Goal: Information Seeking & Learning: Find specific fact

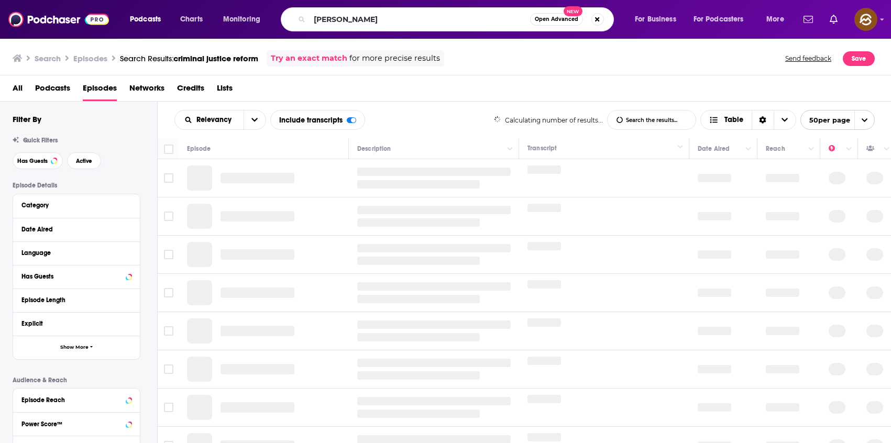
type input "[PERSON_NAME]"
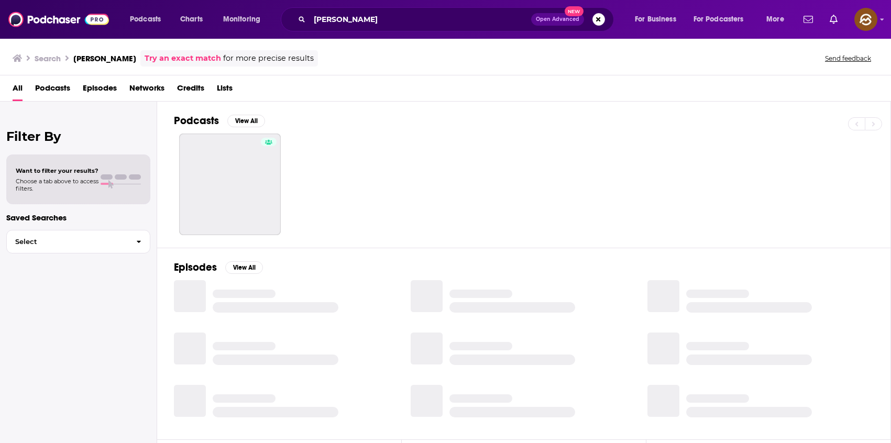
click at [88, 88] on span "Episodes" at bounding box center [100, 90] width 34 height 21
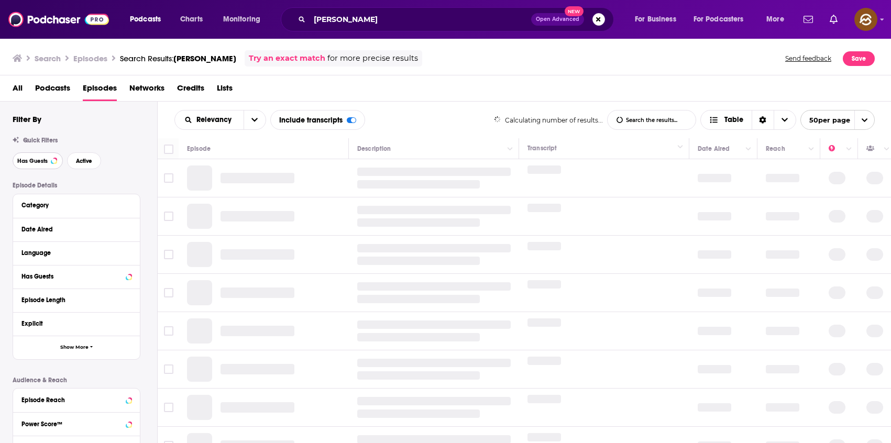
click at [37, 163] on span "Has Guests" at bounding box center [32, 161] width 30 height 6
click at [95, 163] on button "Active" at bounding box center [84, 160] width 34 height 17
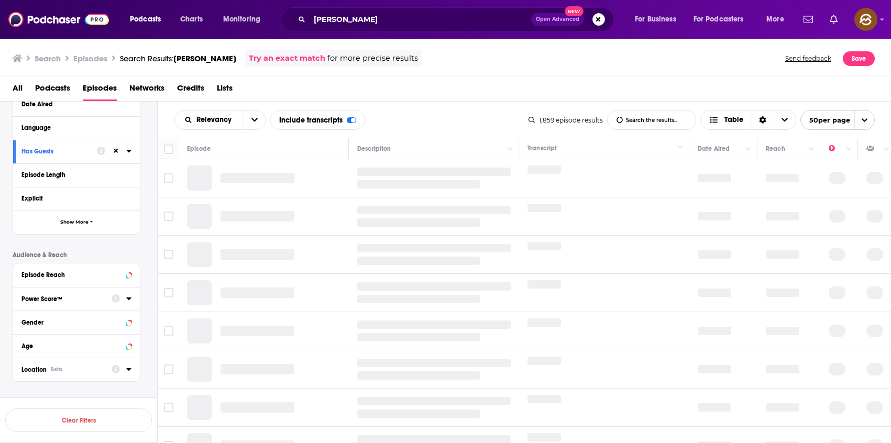
click at [75, 368] on div "Location Beta" at bounding box center [62, 369] width 83 height 7
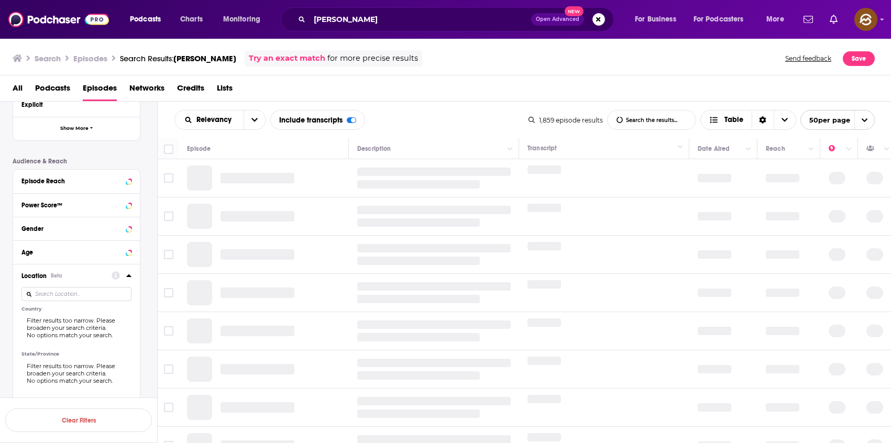
scroll to position [302, 0]
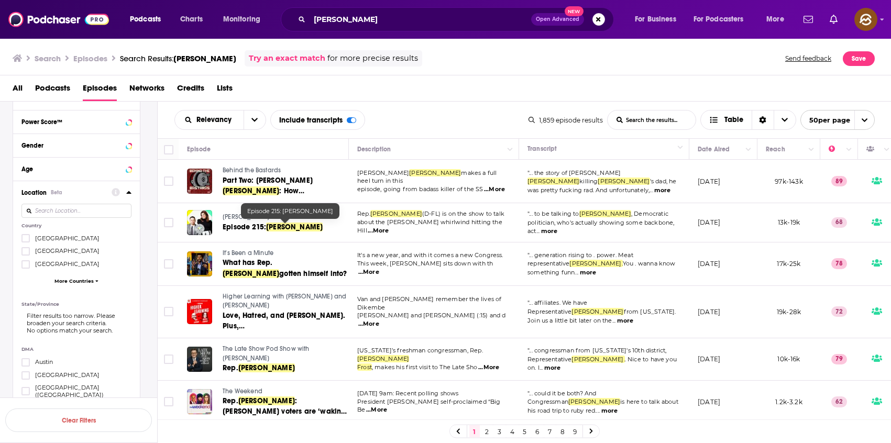
click at [272, 226] on span "[PERSON_NAME]" at bounding box center [294, 227] width 57 height 9
click at [250, 216] on span "[PERSON_NAME] & Friends" at bounding box center [260, 216] width 75 height 7
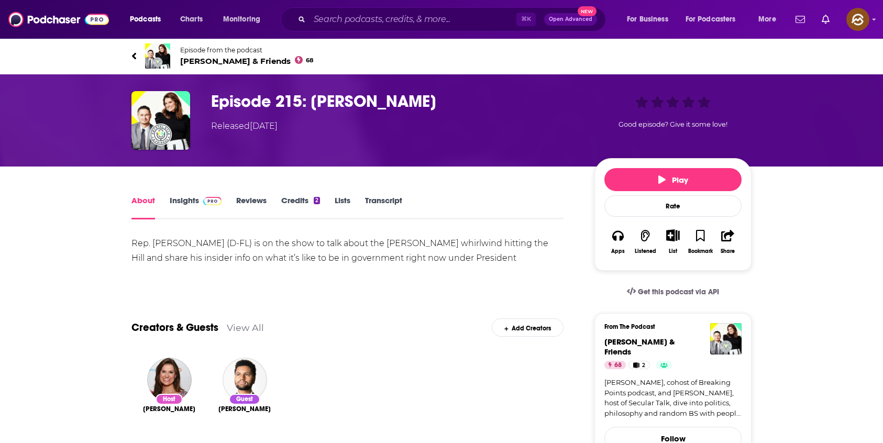
click at [219, 64] on span "Krystal Kyle & Friends 68" at bounding box center [246, 61] width 133 height 10
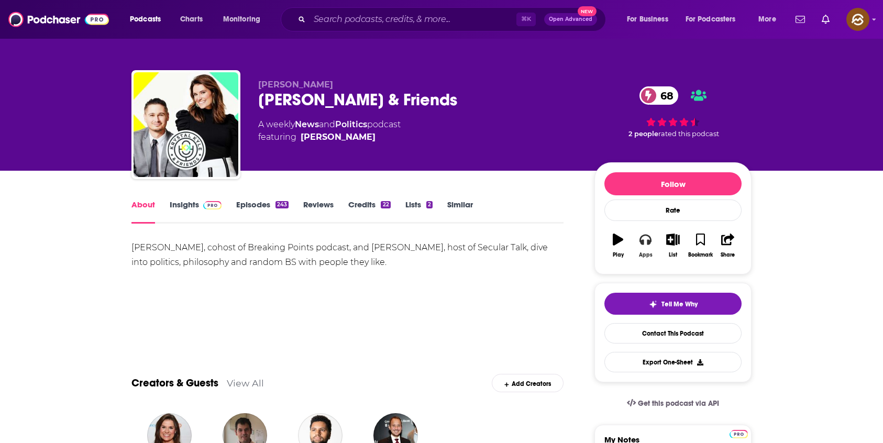
click at [651, 248] on button "Apps" at bounding box center [644, 246] width 27 height 38
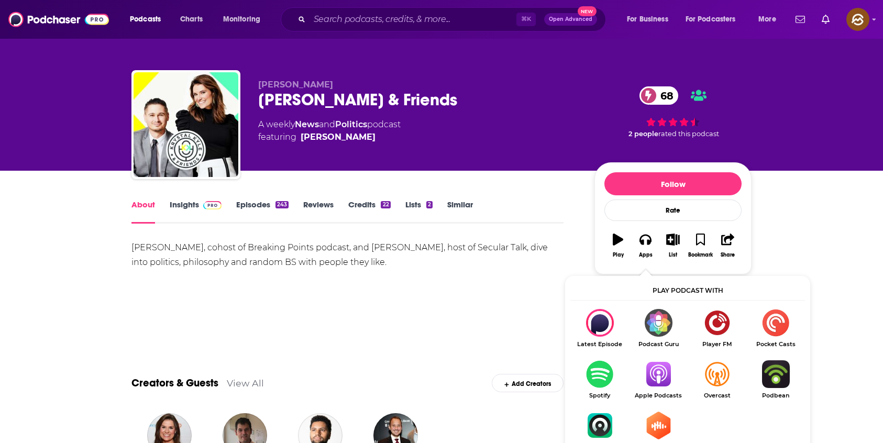
click at [651, 374] on img "Show Listen On dropdown" at bounding box center [658, 374] width 59 height 28
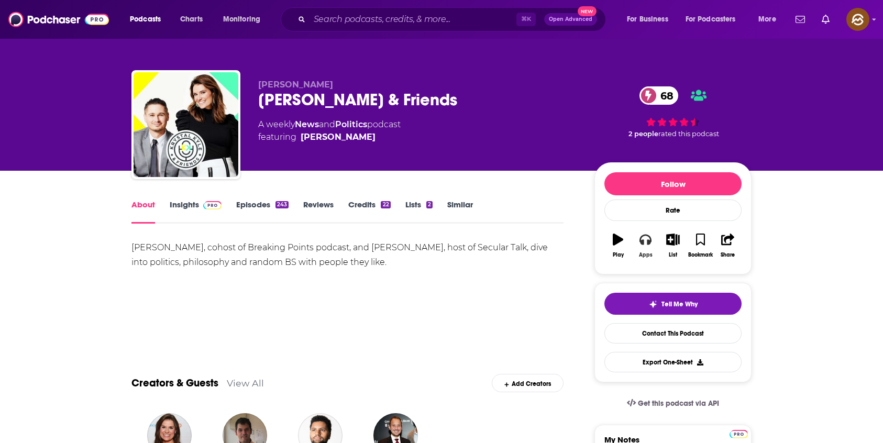
click at [646, 241] on icon "button" at bounding box center [645, 240] width 12 height 12
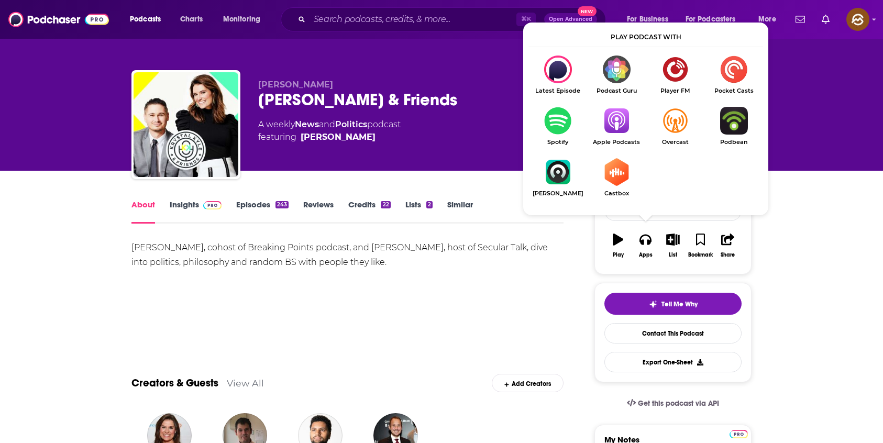
click at [623, 115] on img "Show Listen On dropdown" at bounding box center [616, 121] width 59 height 28
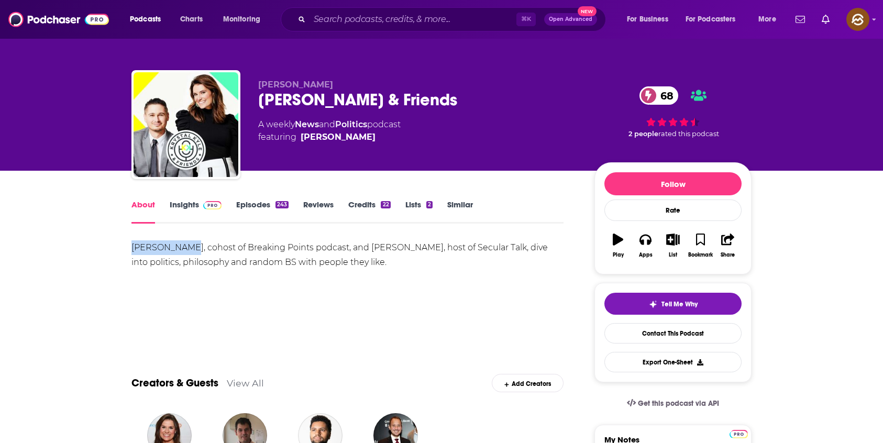
drag, startPoint x: 132, startPoint y: 247, endPoint x: 177, endPoint y: 247, distance: 44.5
copy div "[PERSON_NAME]"
click at [189, 208] on link "Insights" at bounding box center [196, 211] width 52 height 24
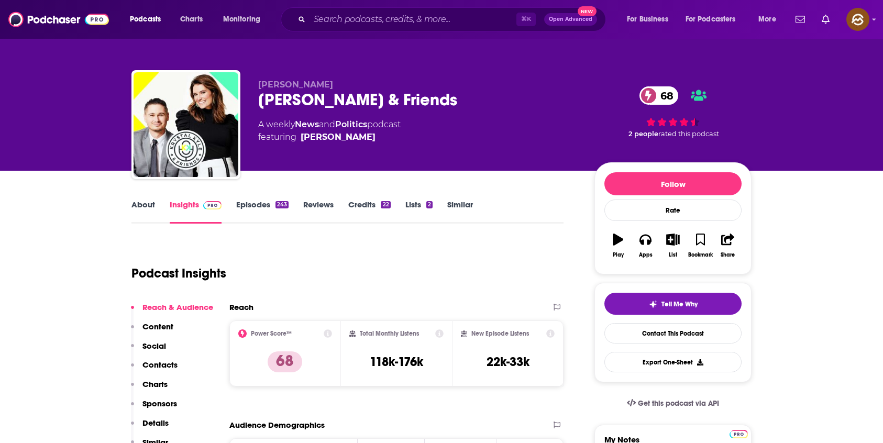
drag, startPoint x: 155, startPoint y: 328, endPoint x: 156, endPoint y: 337, distance: 9.4
click at [154, 330] on p "Content" at bounding box center [157, 327] width 31 height 10
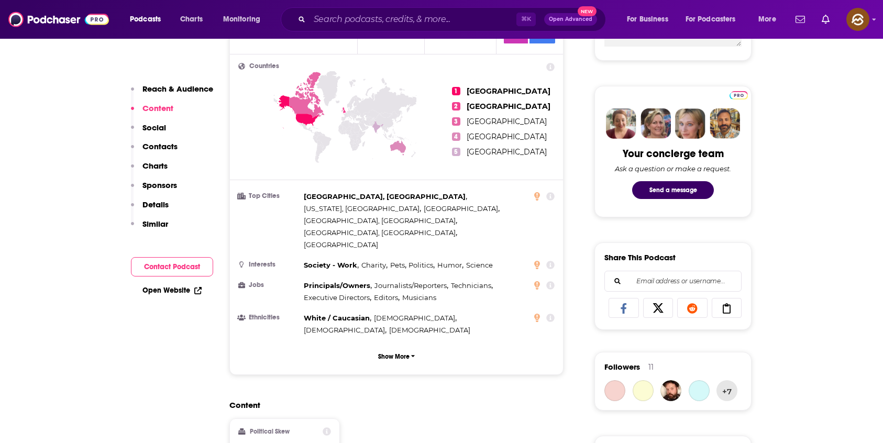
scroll to position [106, 0]
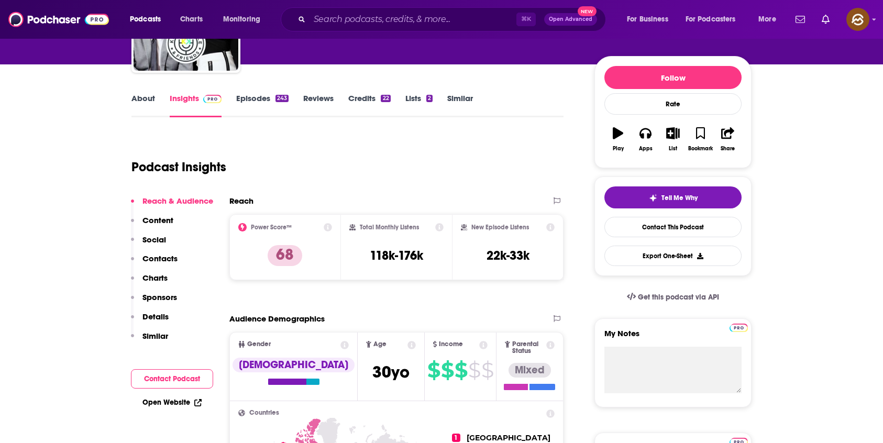
click at [148, 107] on link "About" at bounding box center [143, 105] width 24 height 24
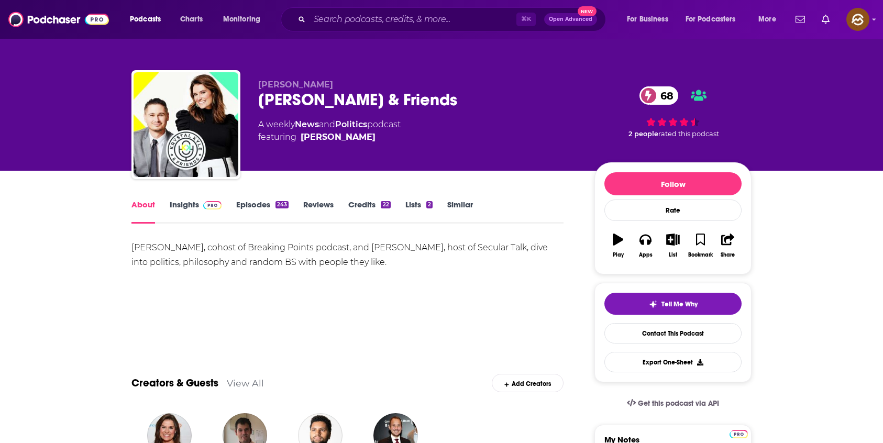
click at [199, 216] on link "Insights" at bounding box center [196, 211] width 52 height 24
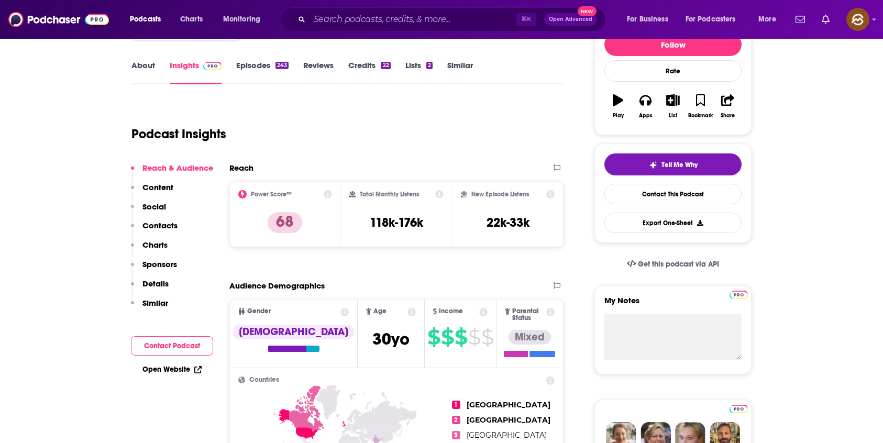
click at [173, 231] on button "Contacts" at bounding box center [154, 229] width 47 height 19
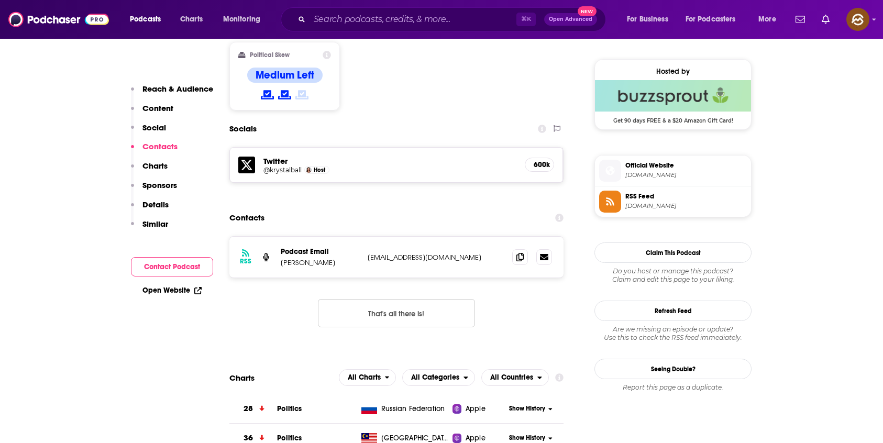
scroll to position [838, 0]
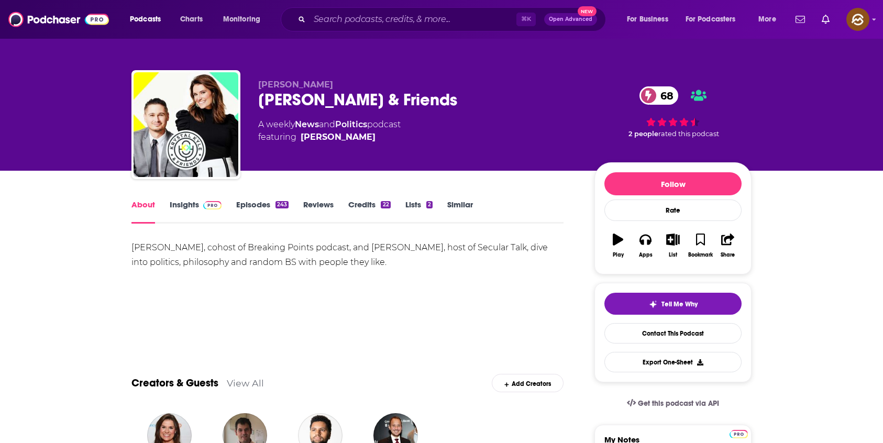
click at [180, 203] on link "Insights" at bounding box center [196, 211] width 52 height 24
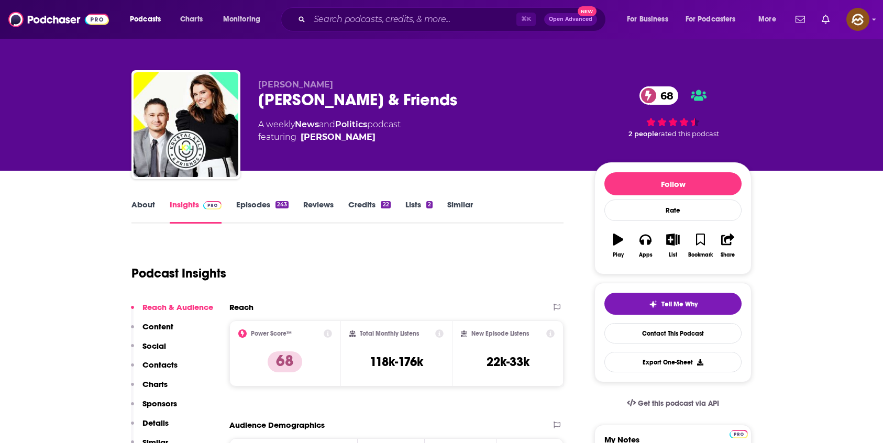
click at [170, 367] on p "Contacts" at bounding box center [159, 365] width 35 height 10
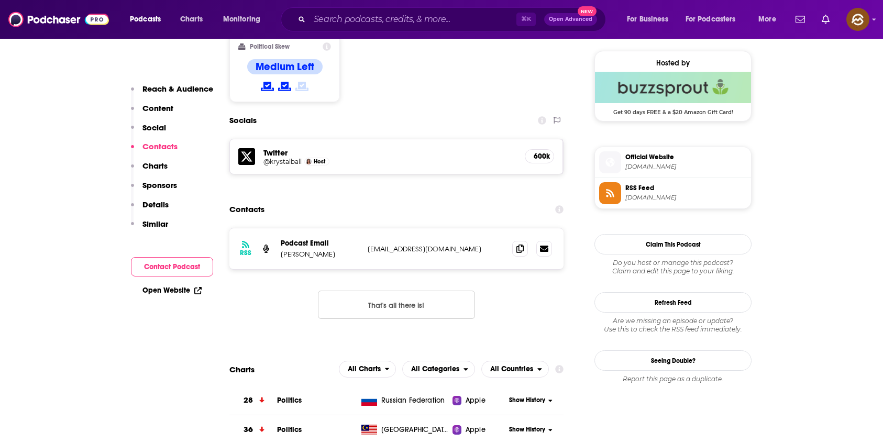
scroll to position [838, 0]
click at [523, 240] on span at bounding box center [520, 248] width 16 height 16
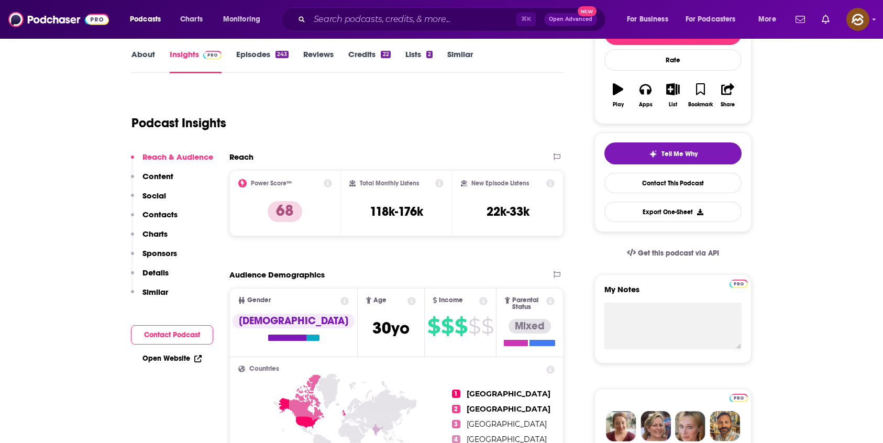
scroll to position [0, 0]
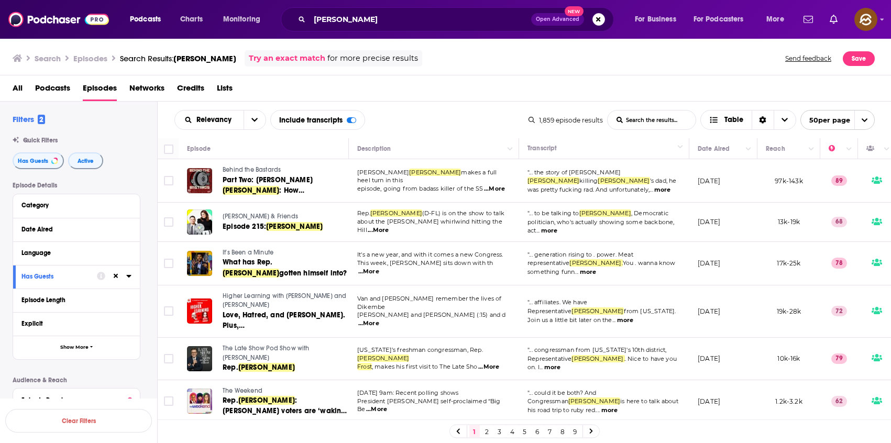
scroll to position [302, 0]
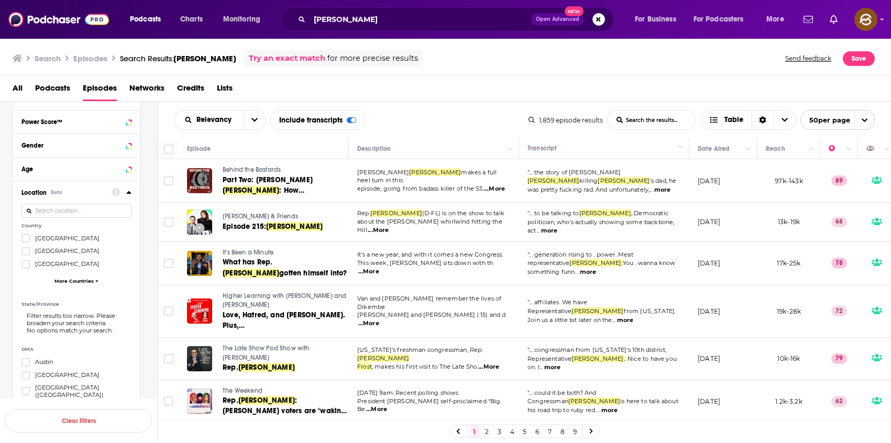
click at [542, 89] on div "All Podcasts Episodes Networks Credits Lists" at bounding box center [448, 90] width 870 height 21
